Goal: Task Accomplishment & Management: Manage account settings

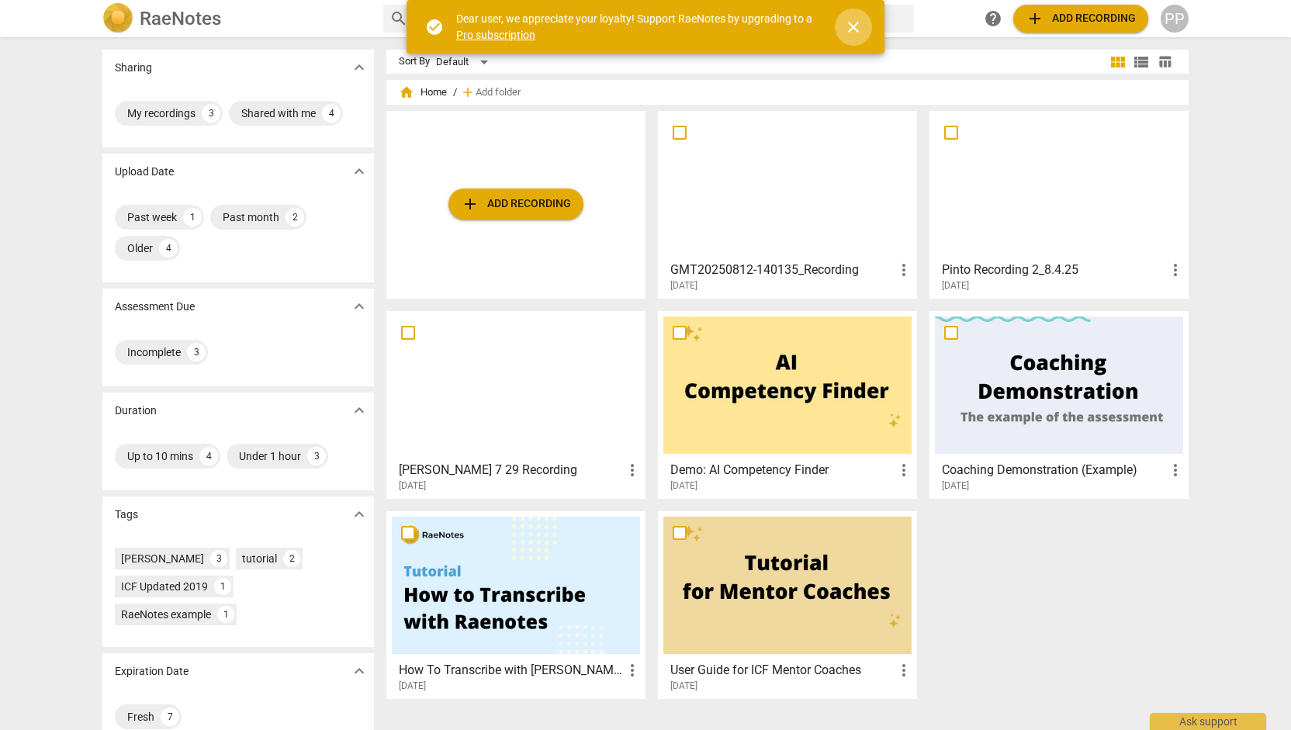
click at [853, 28] on span "close" at bounding box center [853, 27] width 19 height 19
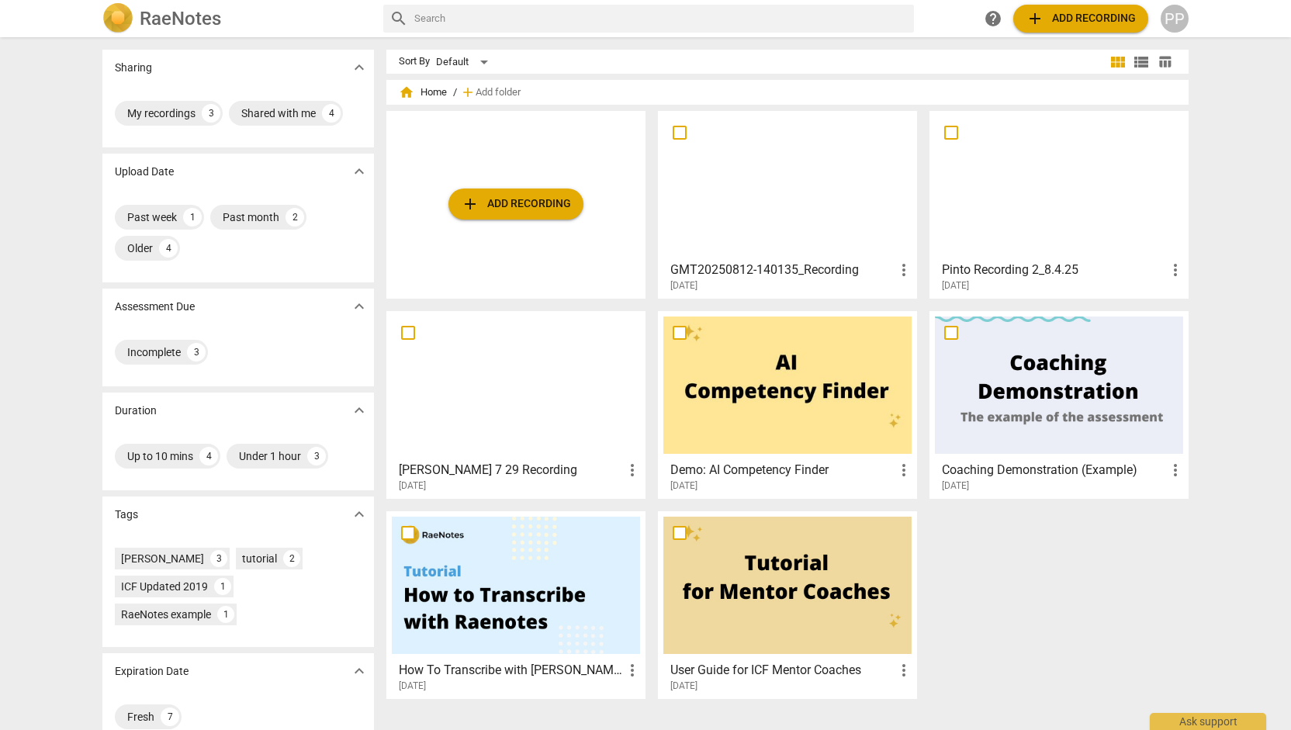
click at [905, 265] on span "more_vert" at bounding box center [904, 270] width 19 height 19
click at [1181, 22] on div at bounding box center [645, 365] width 1291 height 730
click at [1181, 22] on div "PP" at bounding box center [1175, 19] width 28 height 28
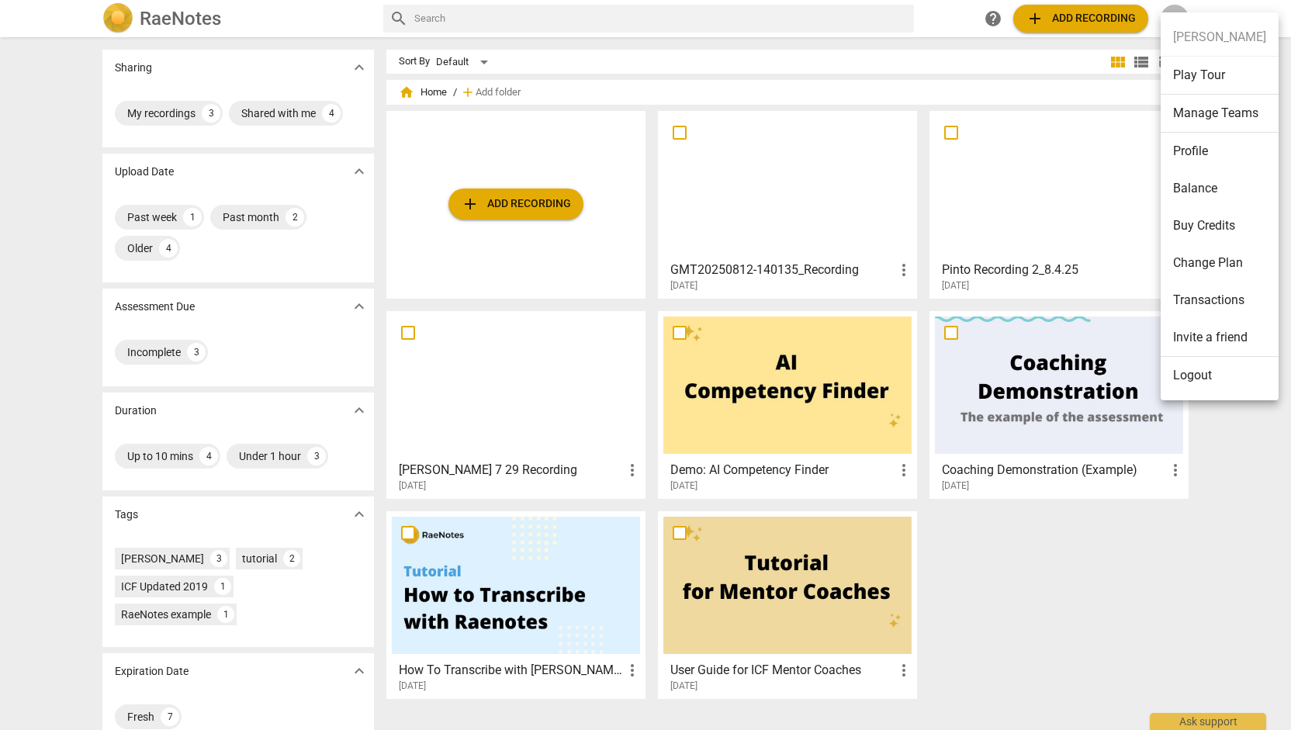
click at [1210, 146] on li "Profile" at bounding box center [1220, 151] width 118 height 37
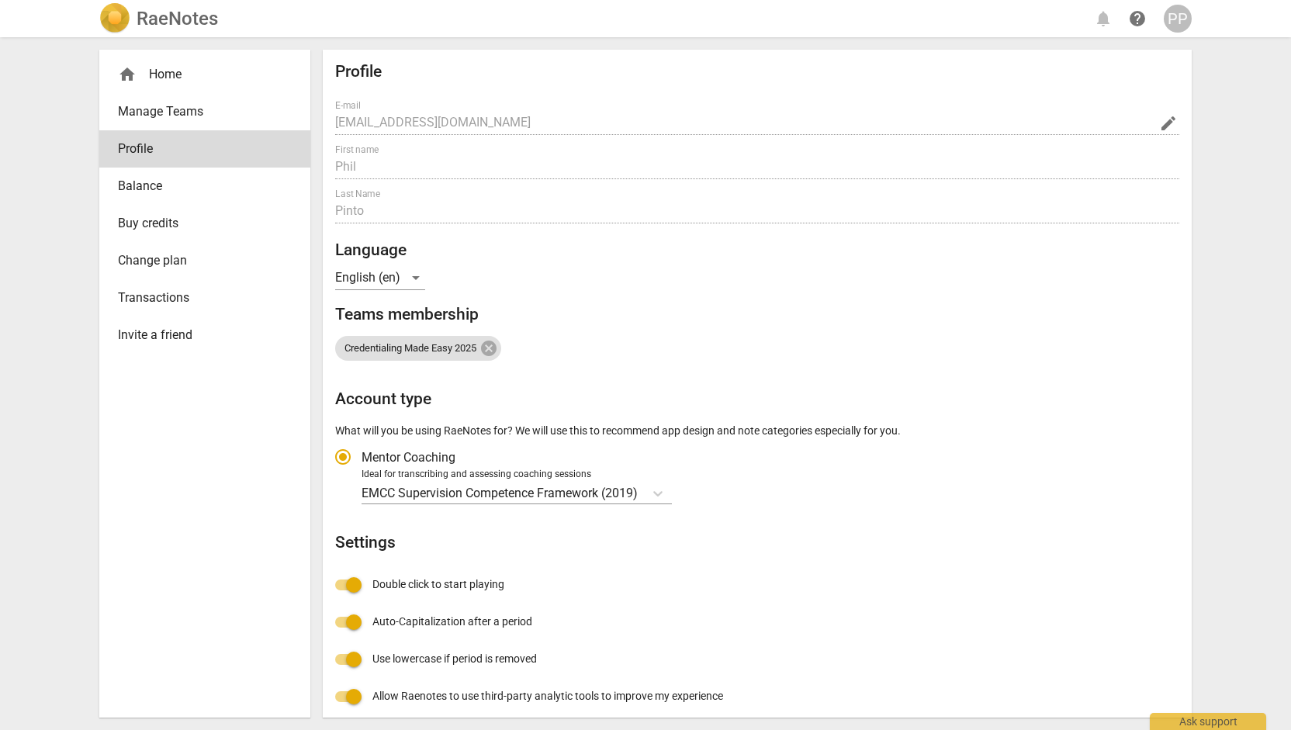
radio input "false"
click at [157, 297] on span "Transactions" at bounding box center [198, 298] width 161 height 19
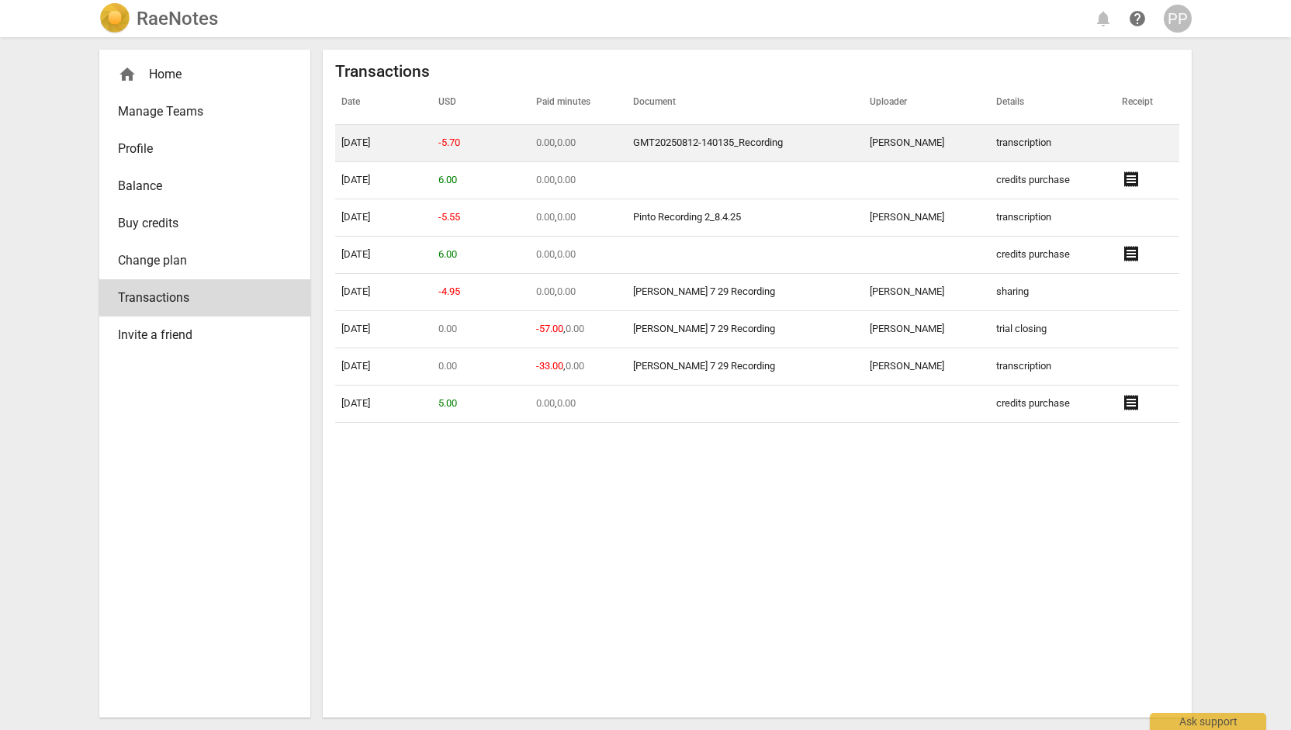
click at [703, 139] on link "GMT20250812-140135_Recording" at bounding box center [708, 143] width 150 height 12
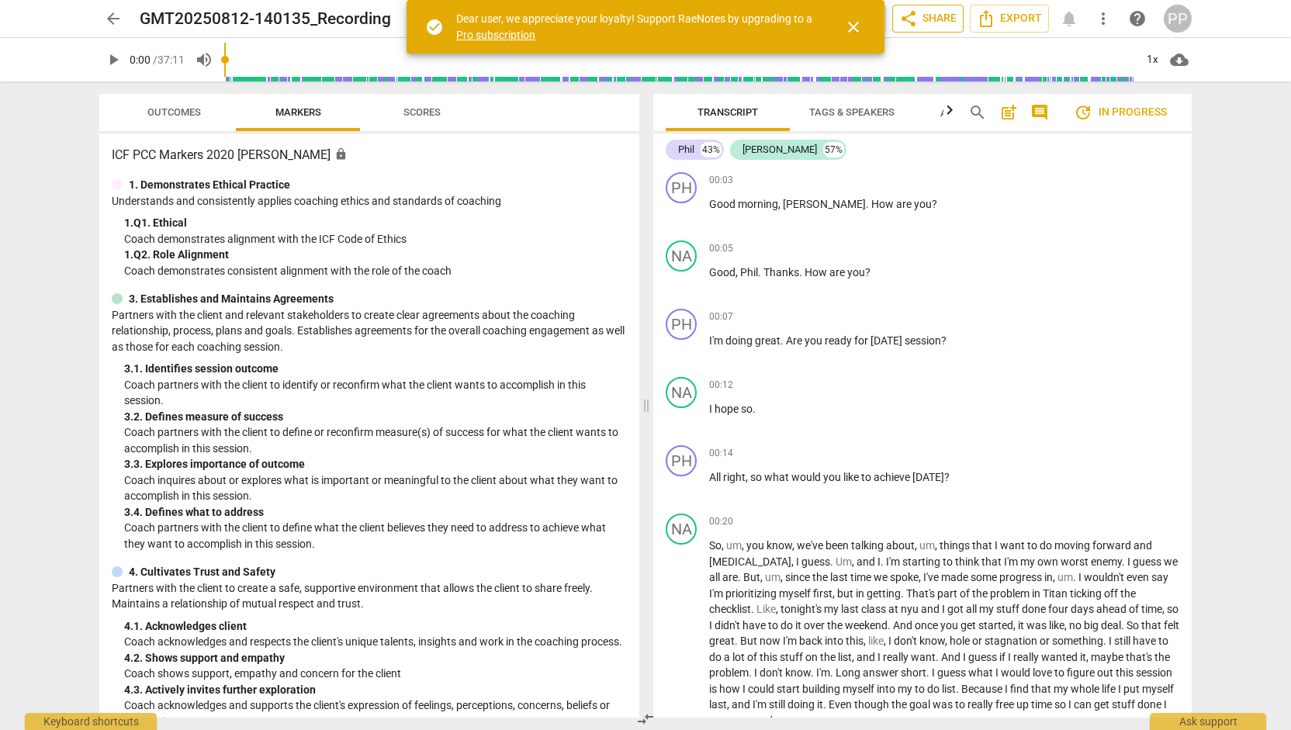
click at [936, 21] on span "share Share" at bounding box center [927, 18] width 57 height 19
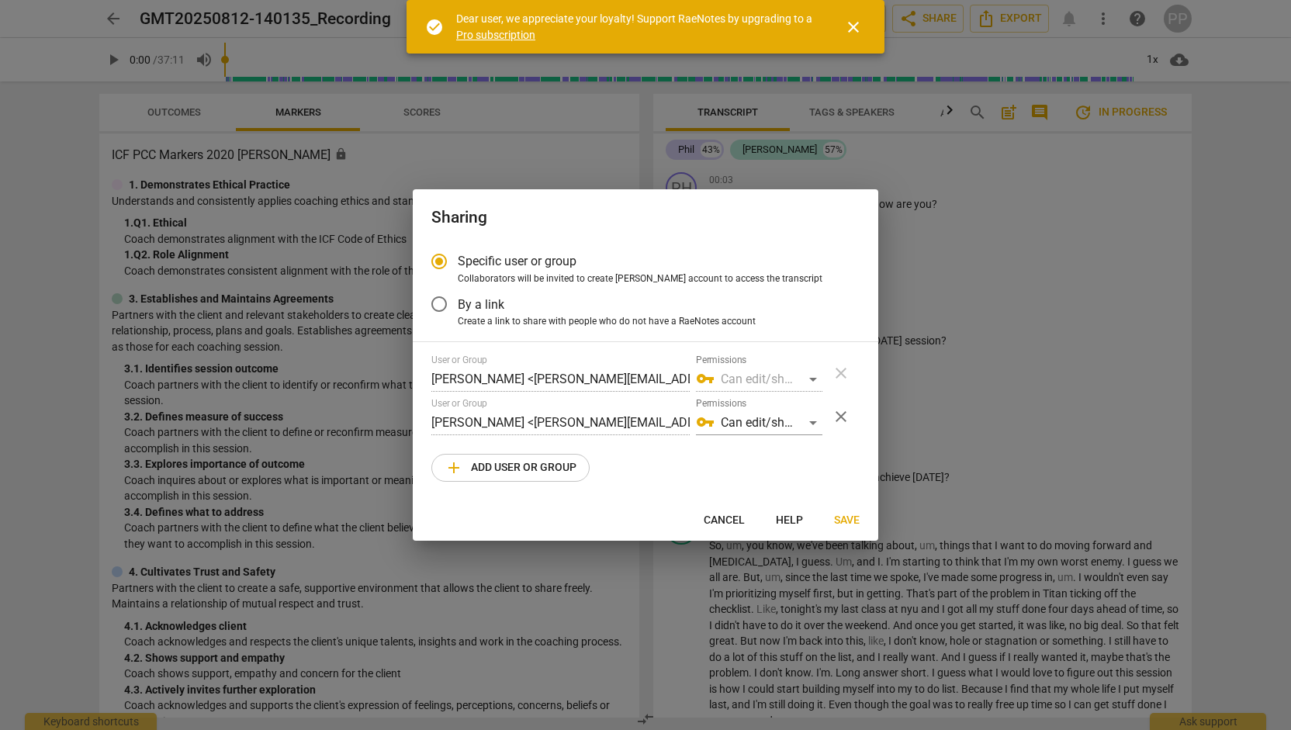
click at [852, 32] on span "close" at bounding box center [853, 27] width 19 height 19
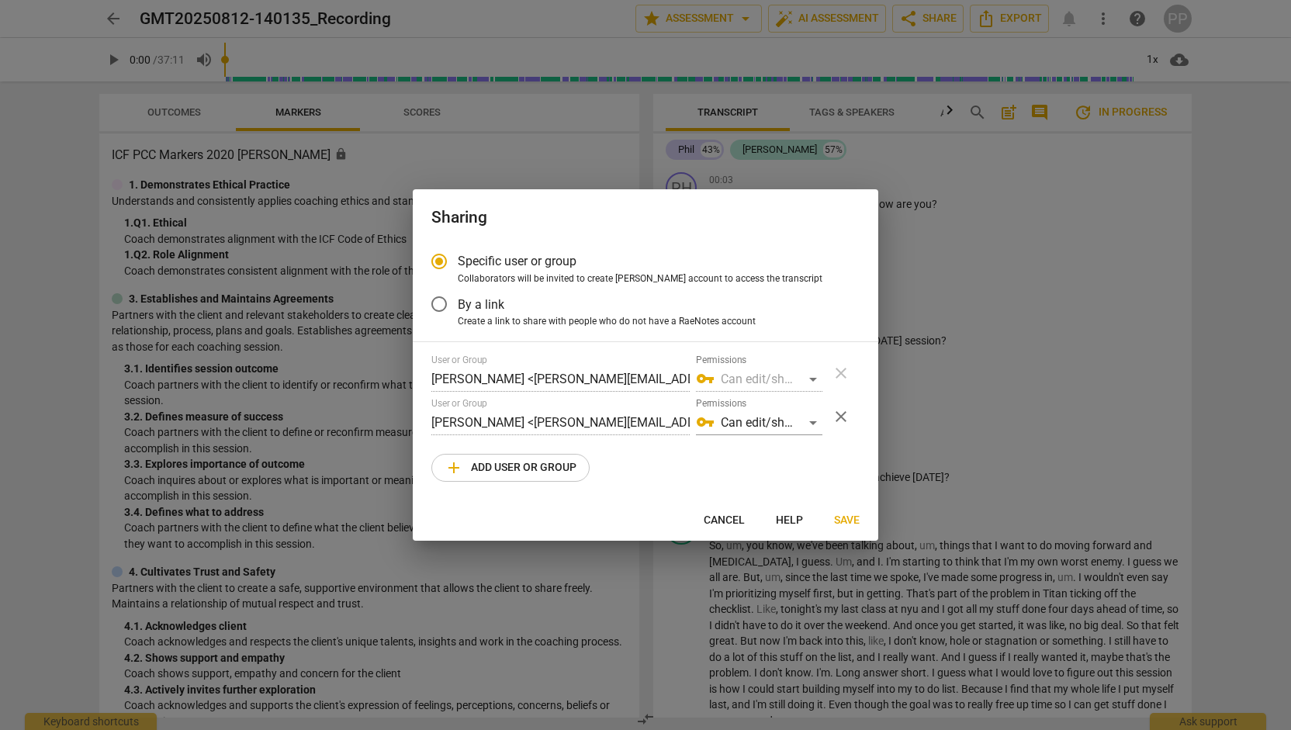
click at [737, 22] on div at bounding box center [645, 365] width 1291 height 730
radio input "false"
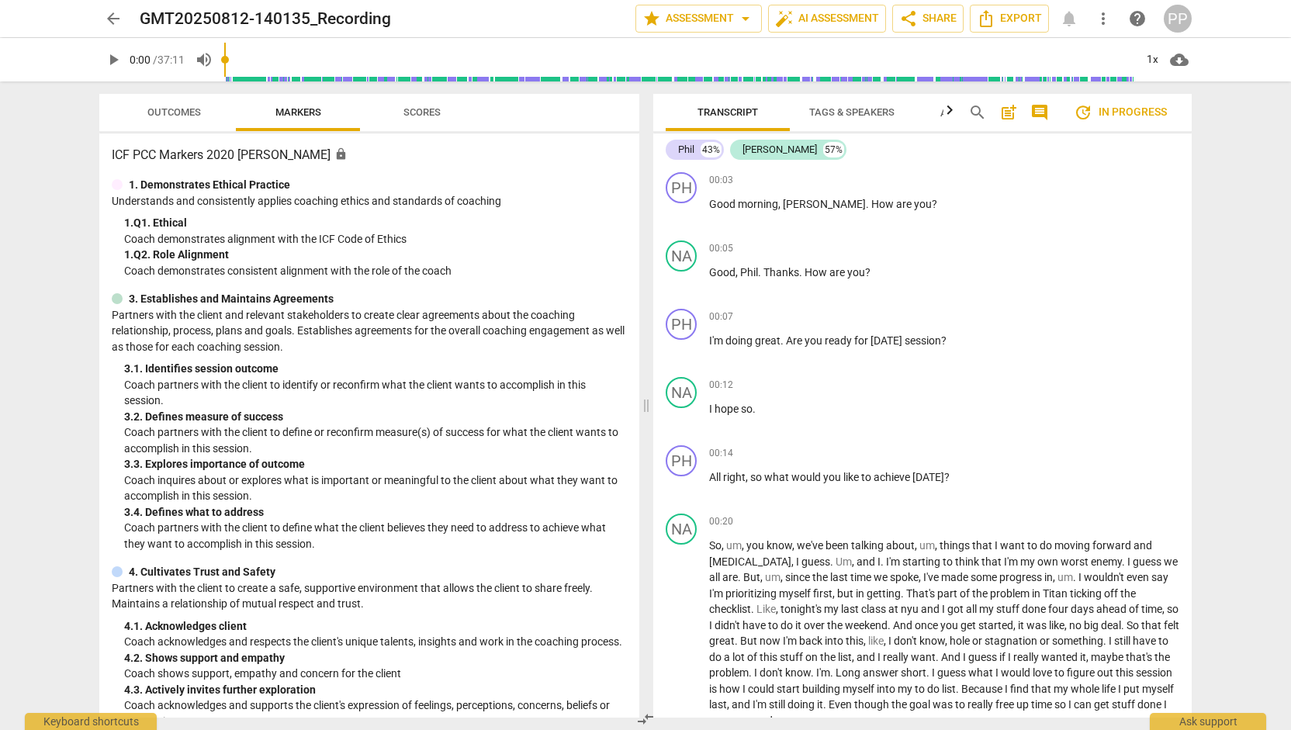
click at [737, 22] on span "arrow_drop_down" at bounding box center [745, 18] width 19 height 19
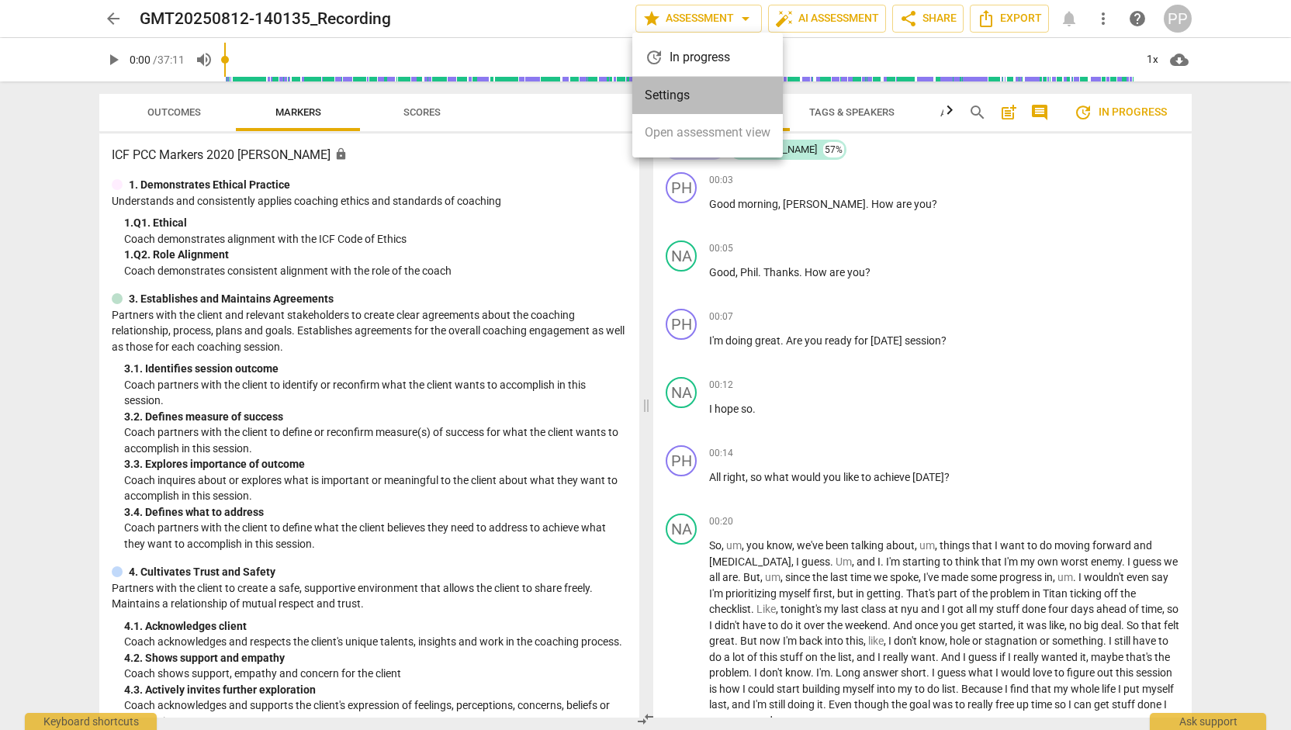
click at [698, 89] on li "Settings" at bounding box center [707, 95] width 151 height 37
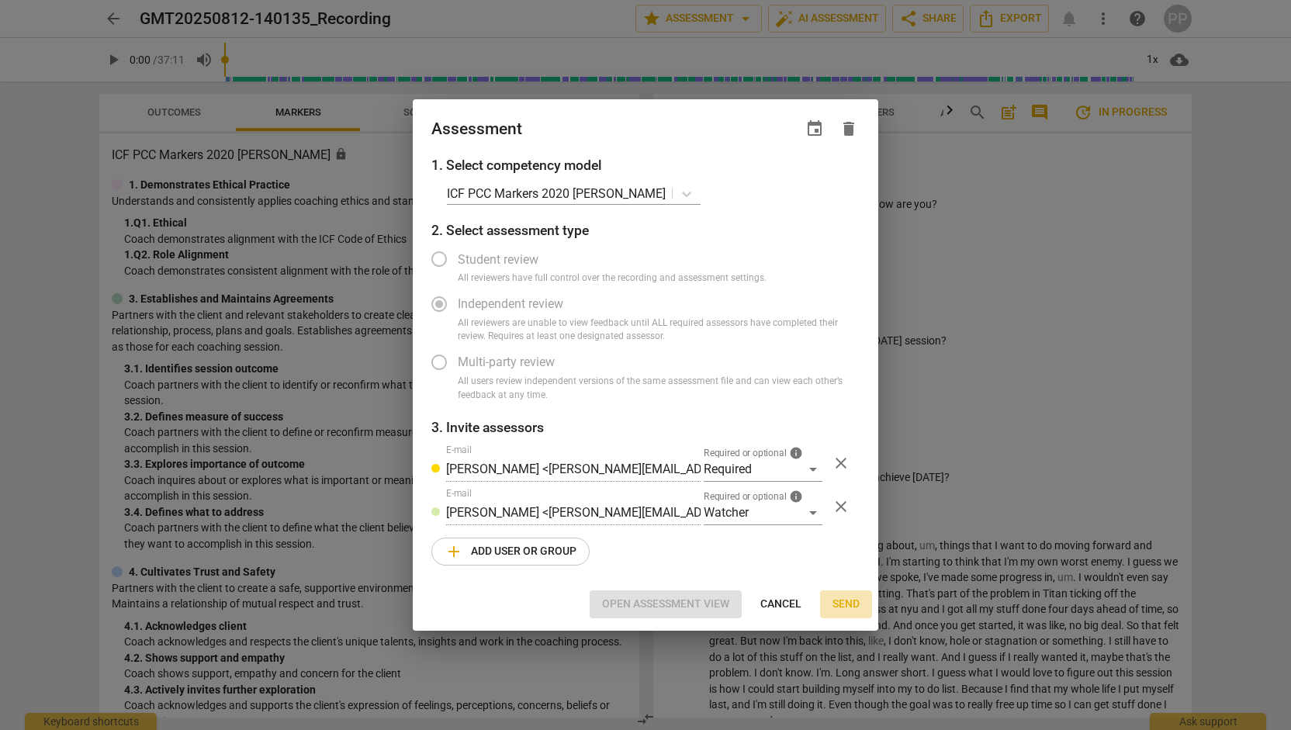
click at [836, 601] on span "Send" at bounding box center [845, 605] width 27 height 16
radio input "false"
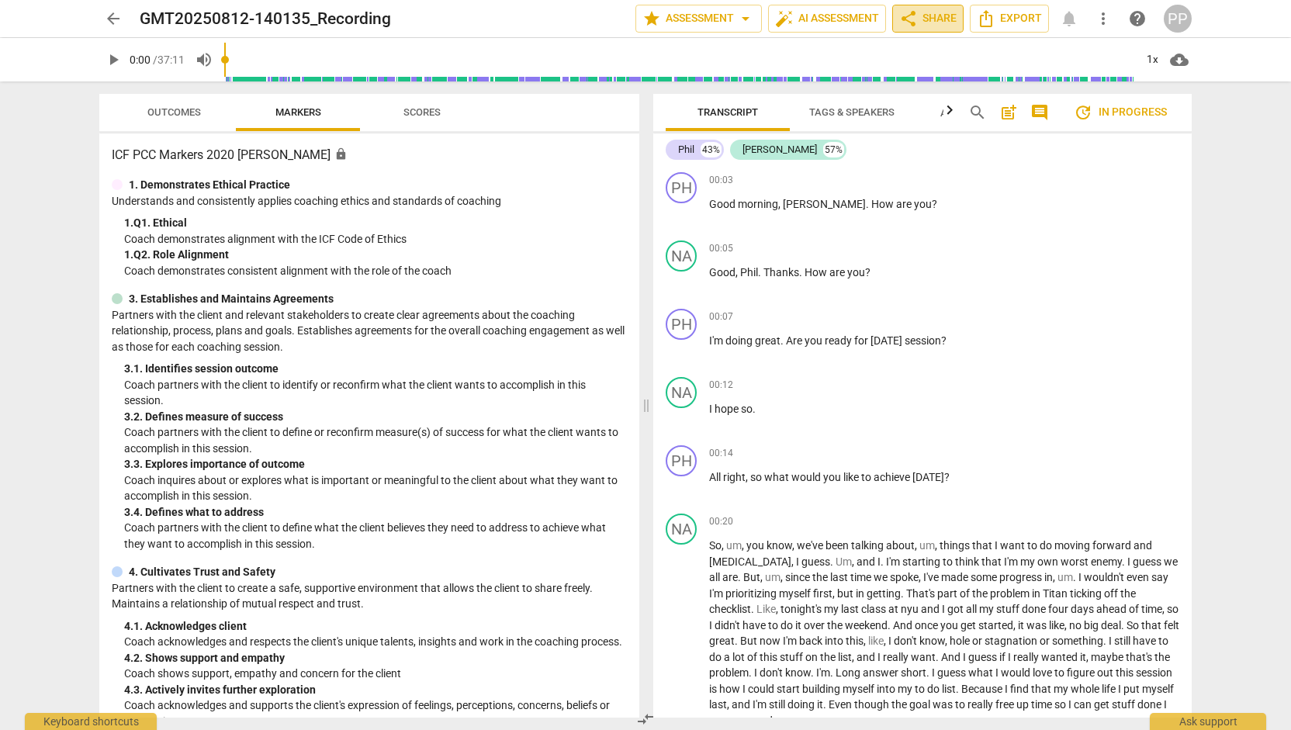
click at [945, 21] on span "share Share" at bounding box center [927, 18] width 57 height 19
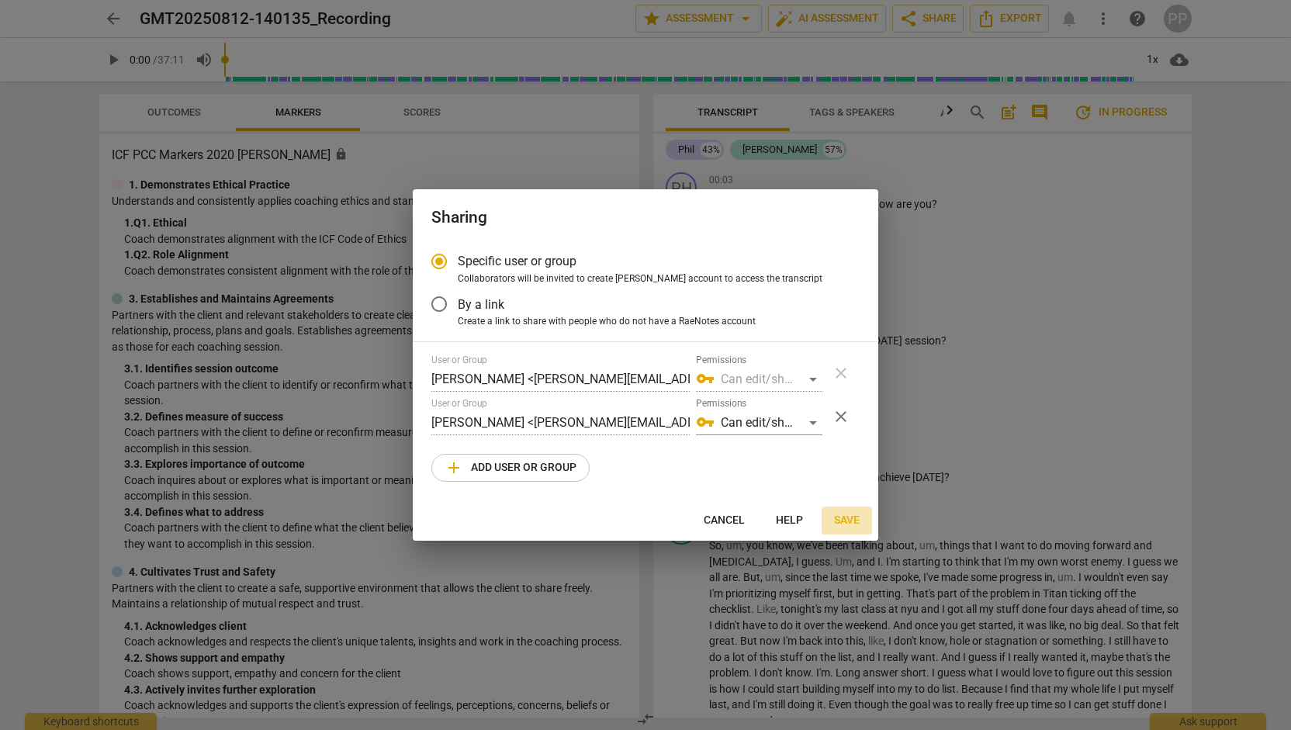
click at [843, 519] on span "Save" at bounding box center [847, 521] width 26 height 16
radio input "false"
